Goal: Task Accomplishment & Management: Complete application form

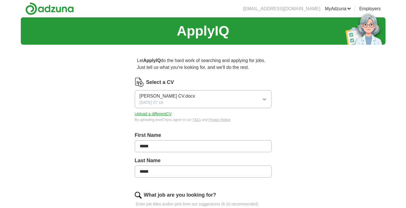
click at [265, 99] on icon "button" at bounding box center [264, 99] width 3 height 1
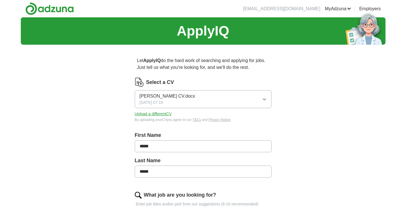
click at [163, 113] on button "Upload a different CV" at bounding box center [153, 114] width 37 height 6
